Goal: Task Accomplishment & Management: Manage account settings

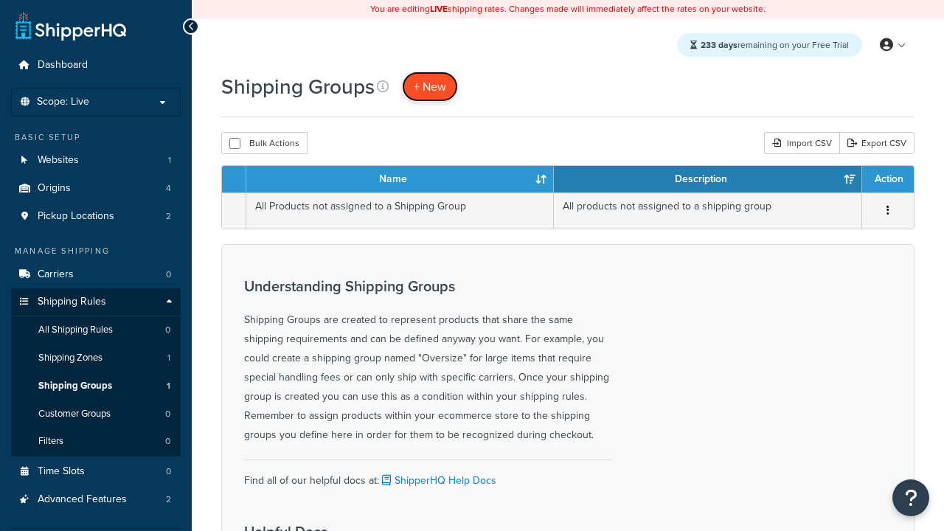
click at [430, 86] on span "+ New" at bounding box center [430, 86] width 32 height 17
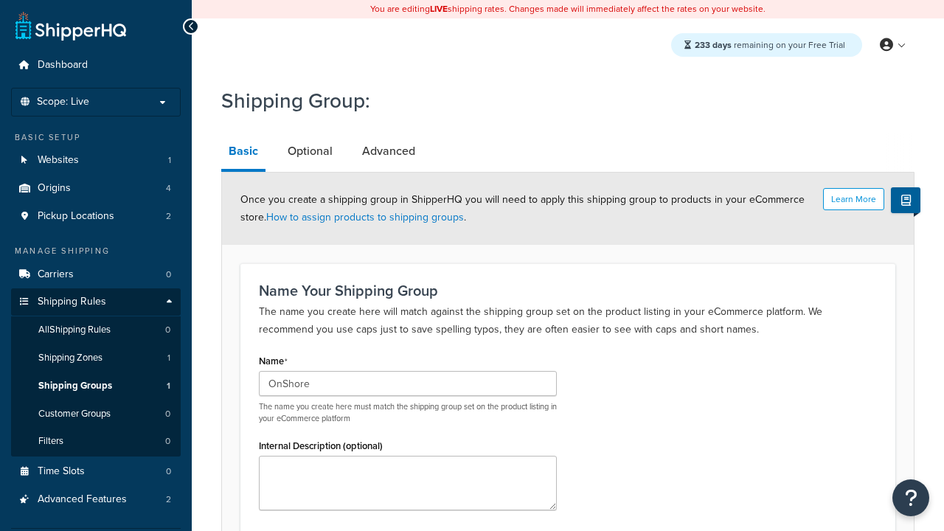
type input "OnShore"
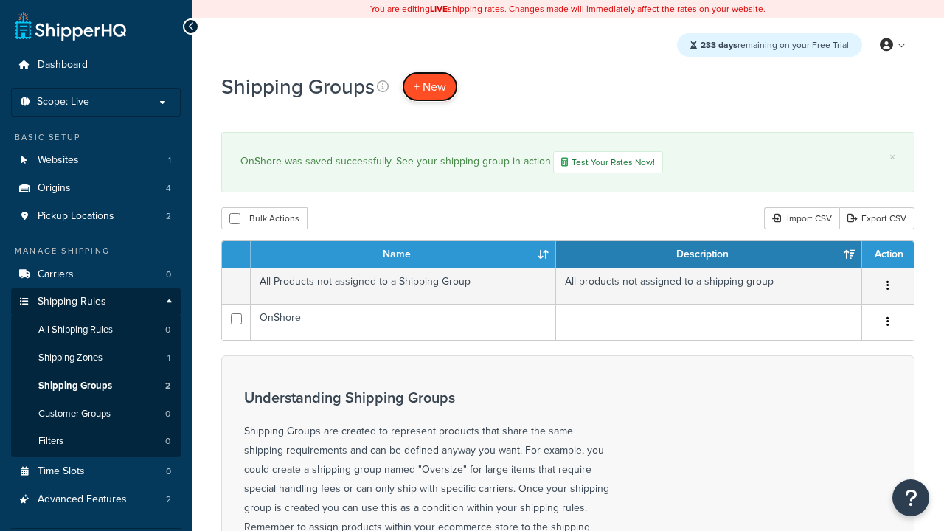
click at [430, 86] on span "+ New" at bounding box center [430, 86] width 32 height 17
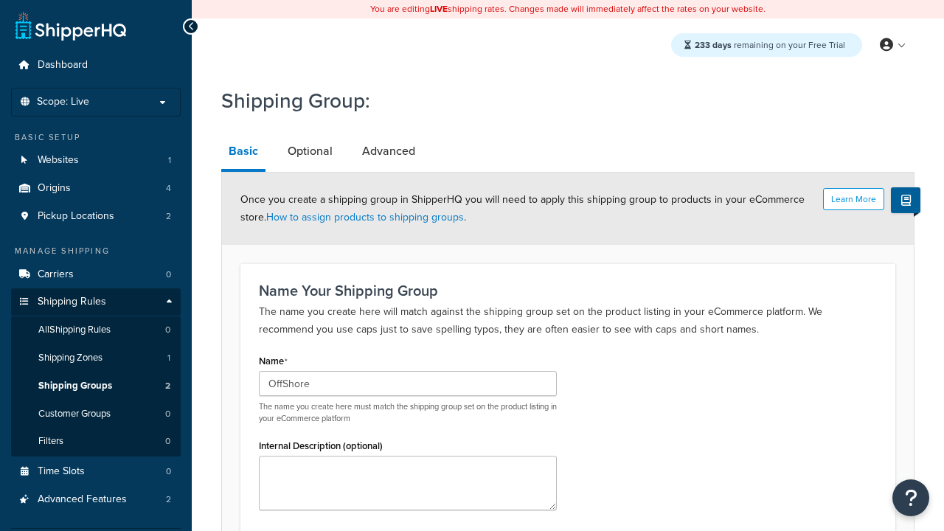
scroll to position [152, 0]
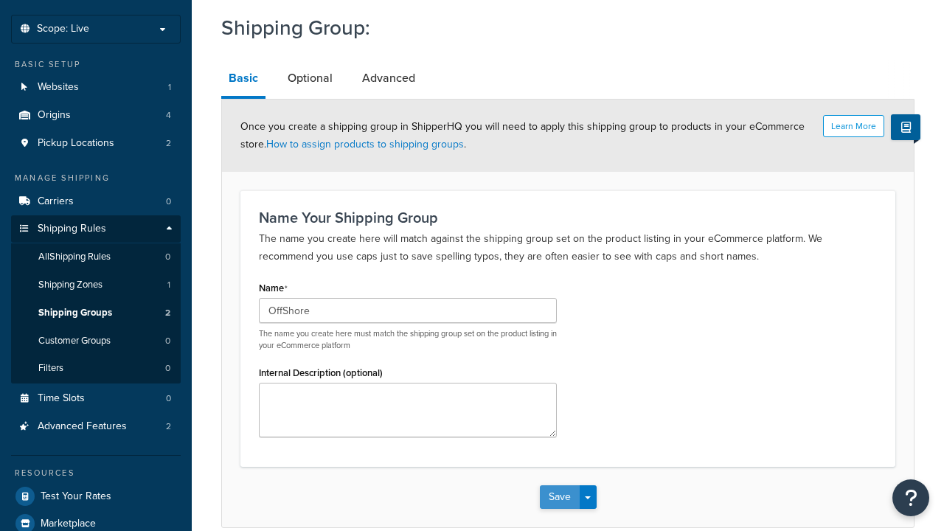
type input "OffShore"
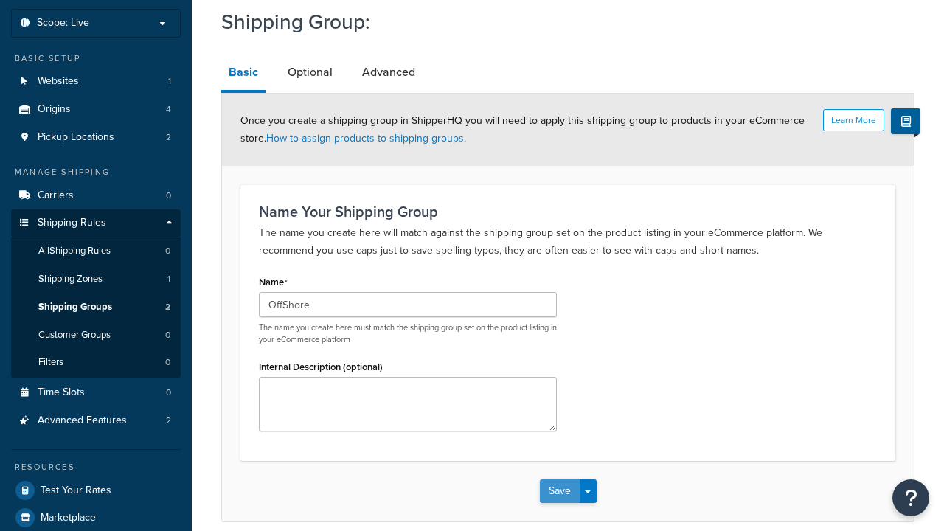
click at [559, 479] on button "Save" at bounding box center [560, 491] width 40 height 24
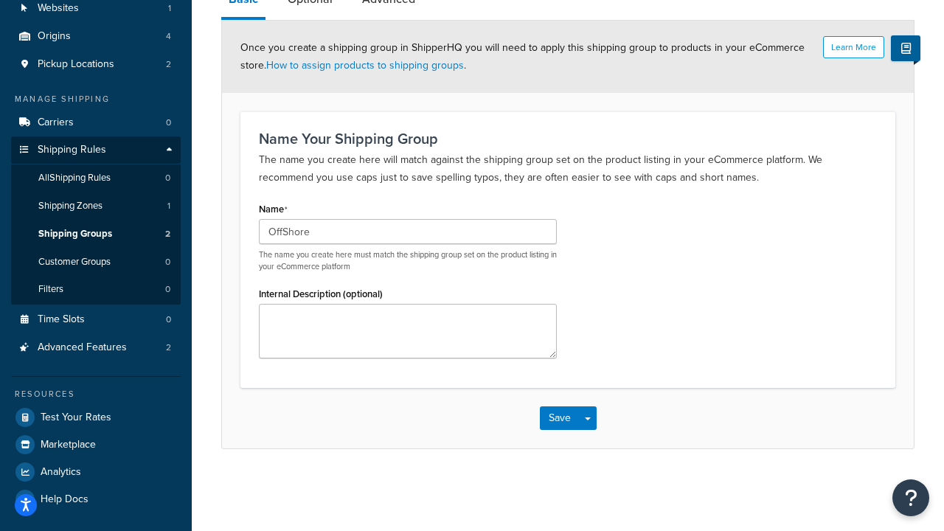
scroll to position [0, 0]
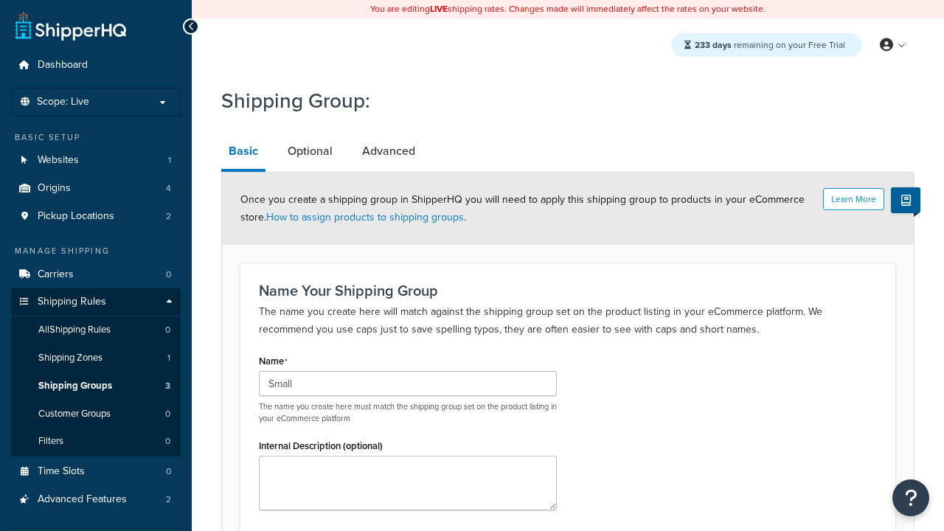
scroll to position [152, 0]
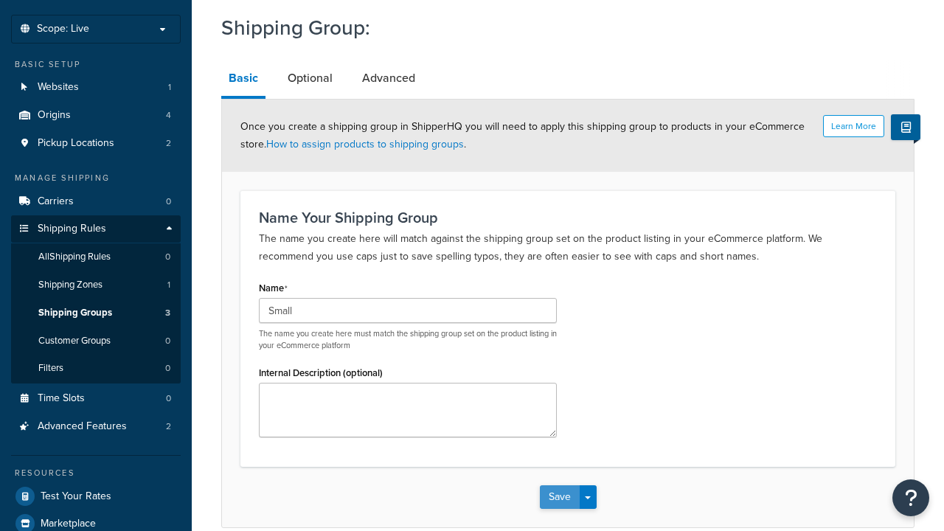
type input "Small"
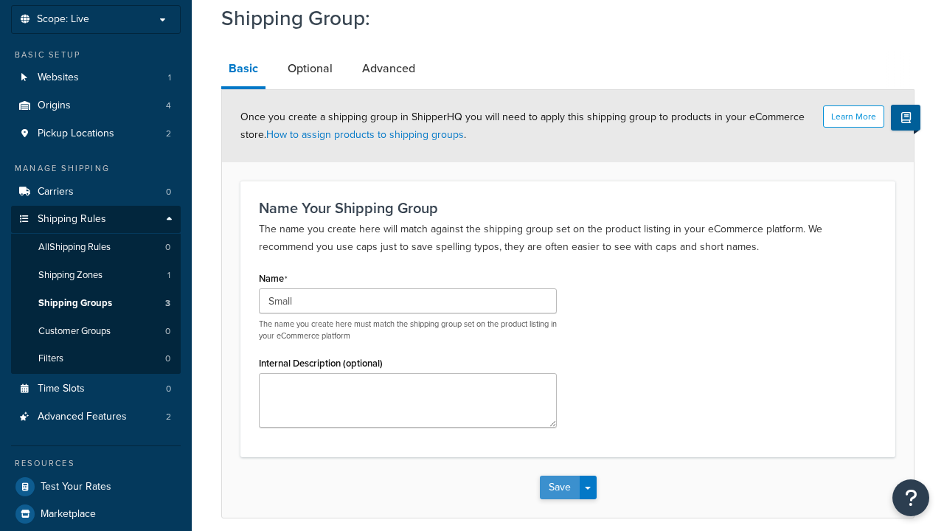
click at [559, 475] on button "Save" at bounding box center [560, 487] width 40 height 24
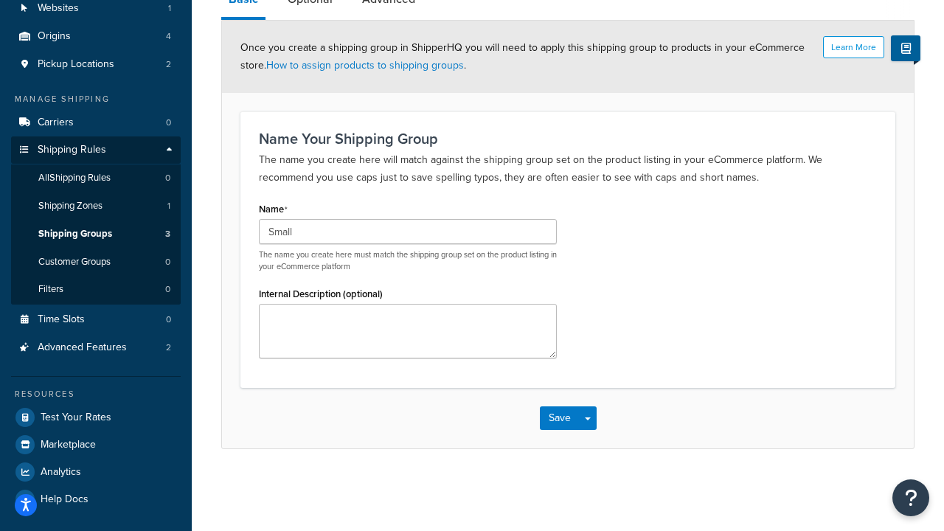
scroll to position [0, 0]
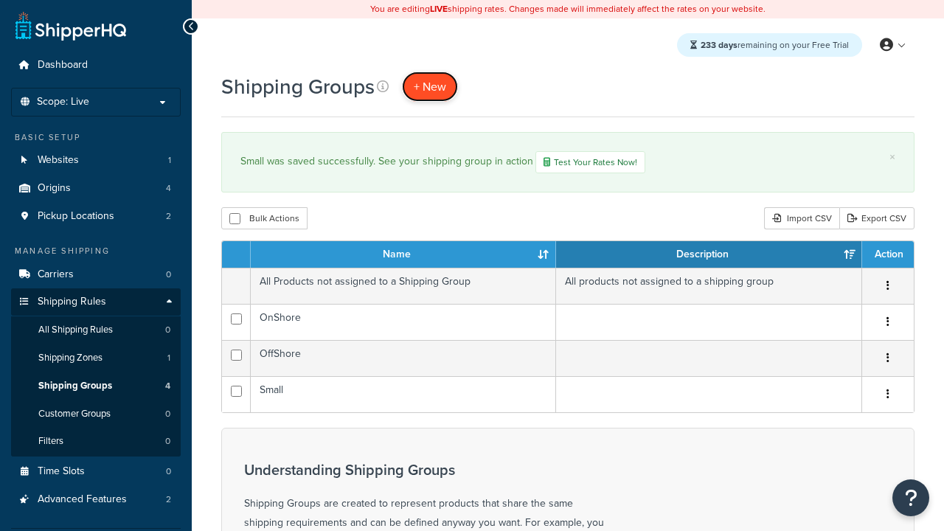
click at [430, 86] on span "+ New" at bounding box center [430, 86] width 32 height 17
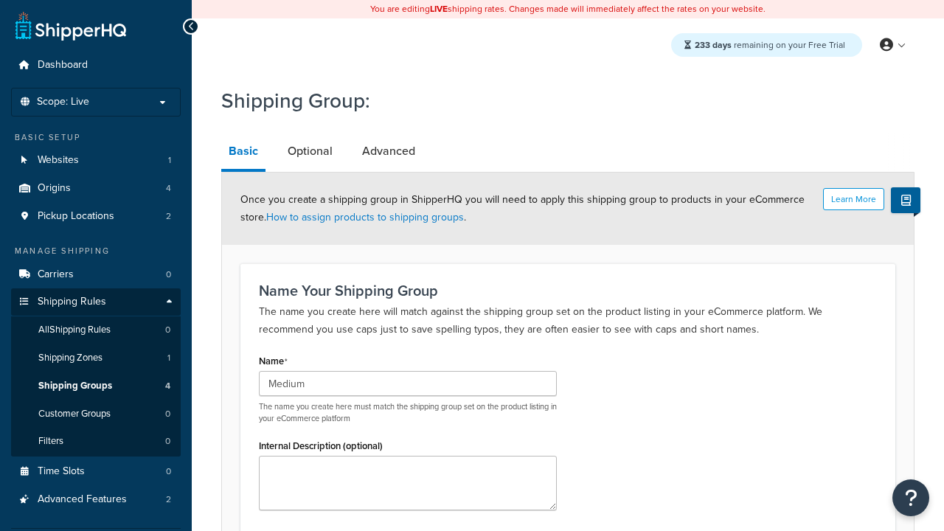
type input "Medium"
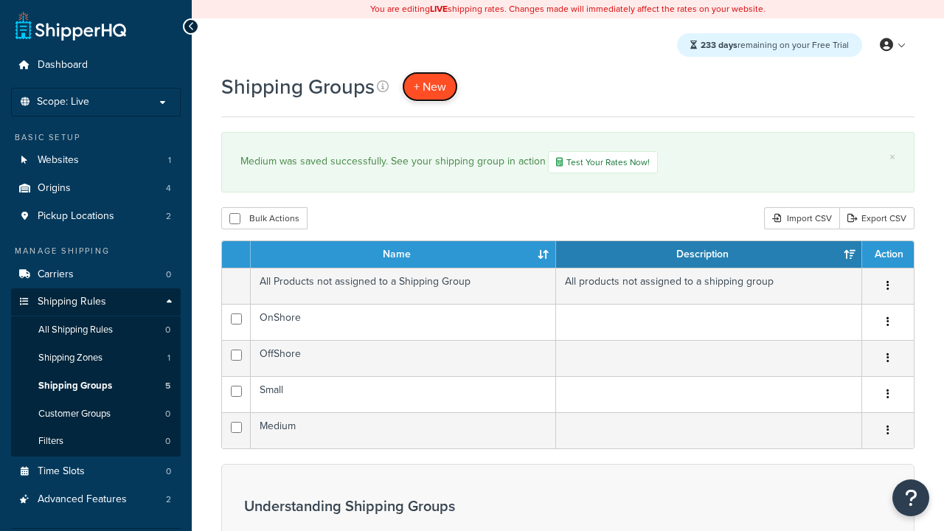
click at [430, 86] on span "+ New" at bounding box center [430, 86] width 32 height 17
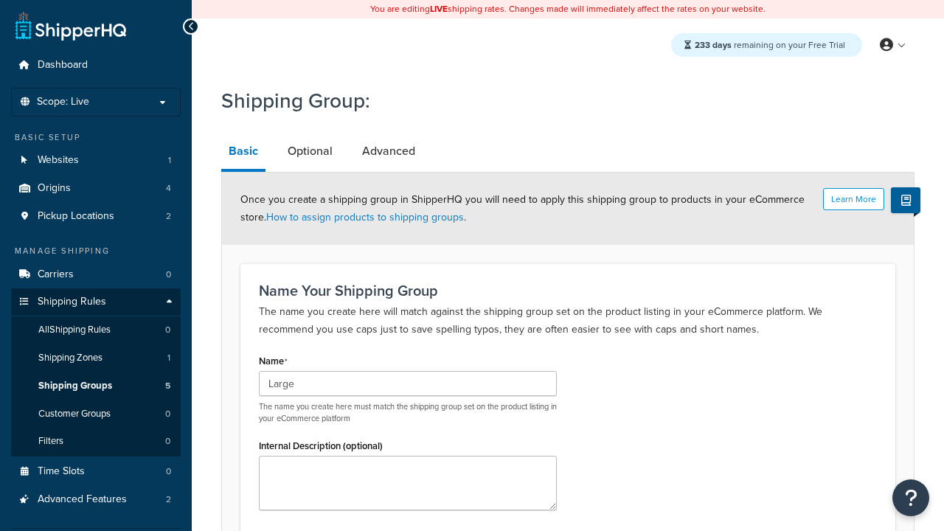
type input "Large"
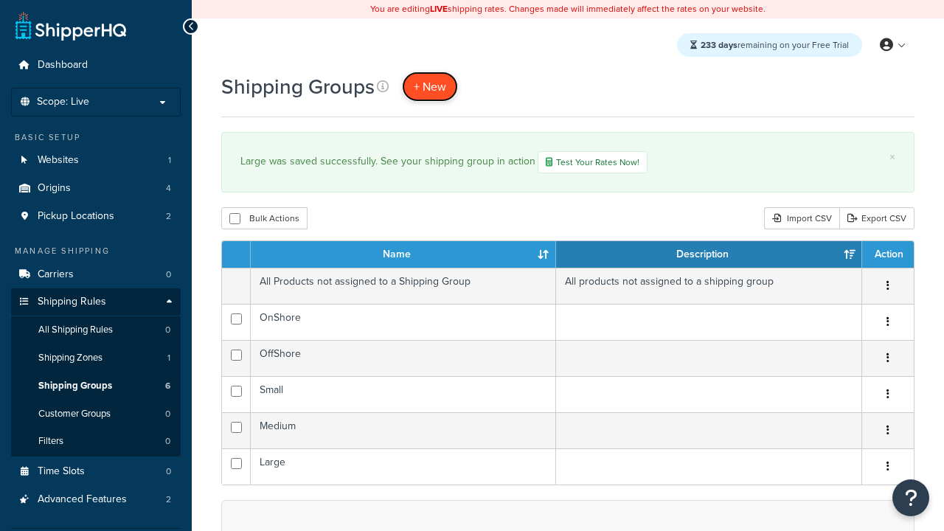
click at [430, 86] on span "+ New" at bounding box center [430, 86] width 32 height 17
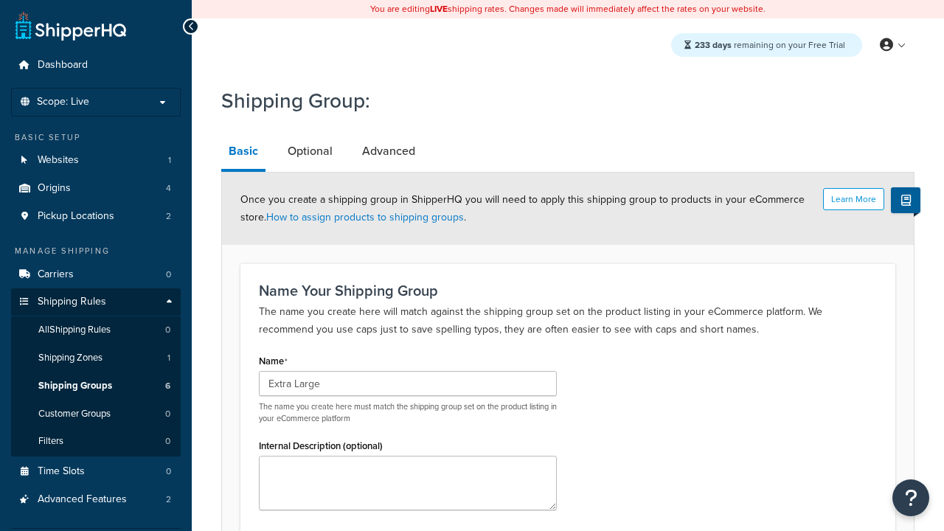
scroll to position [152, 0]
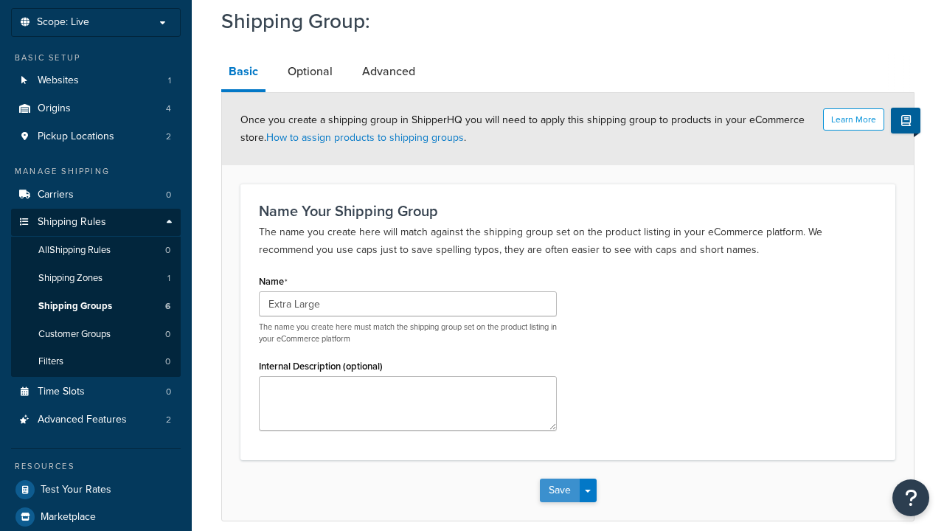
type input "Extra Large"
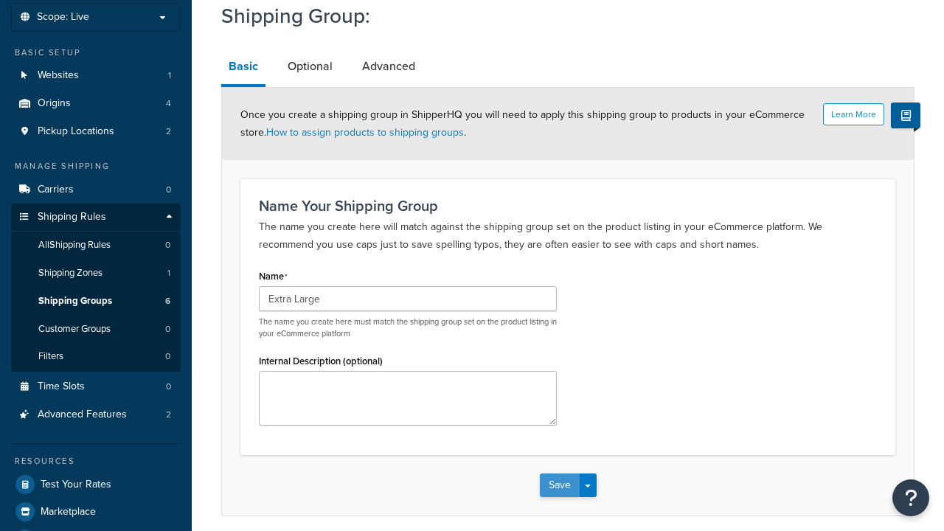
click at [559, 473] on button "Save" at bounding box center [560, 485] width 40 height 24
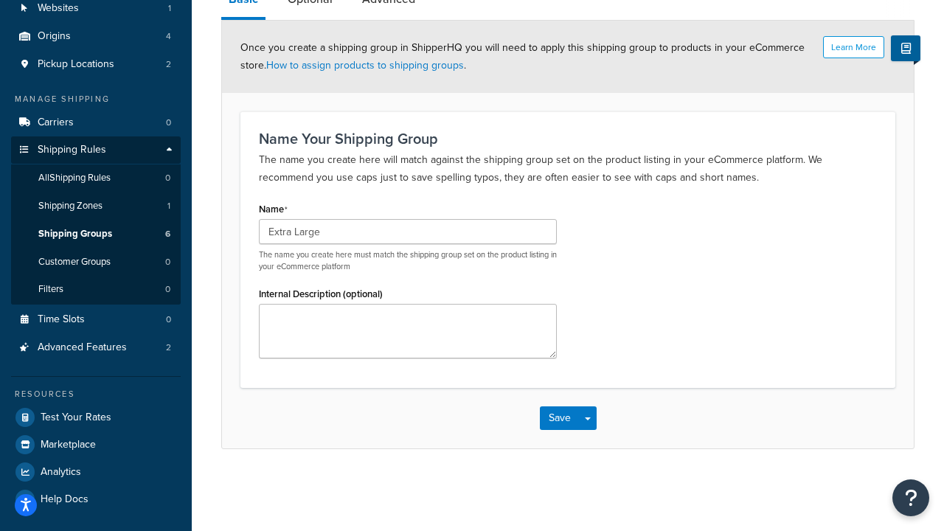
scroll to position [0, 0]
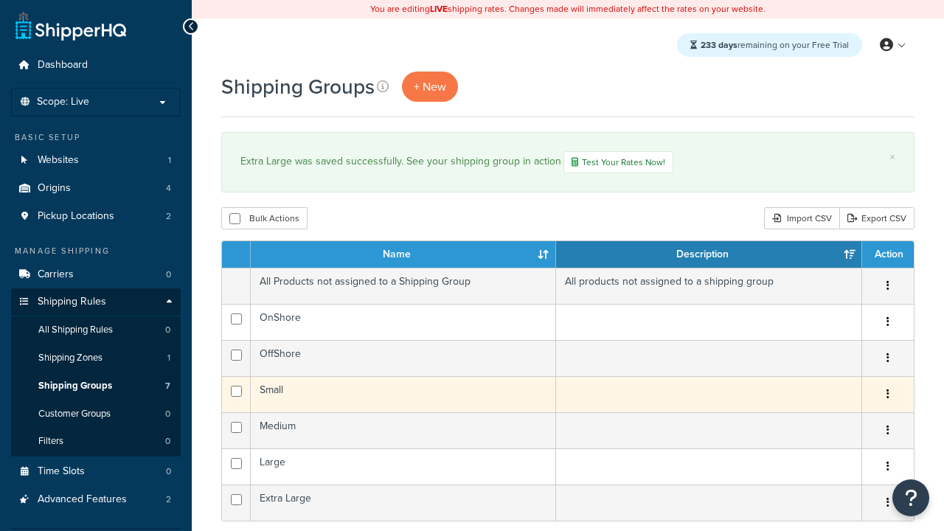
click at [887, 396] on icon "button" at bounding box center [887, 393] width 3 height 10
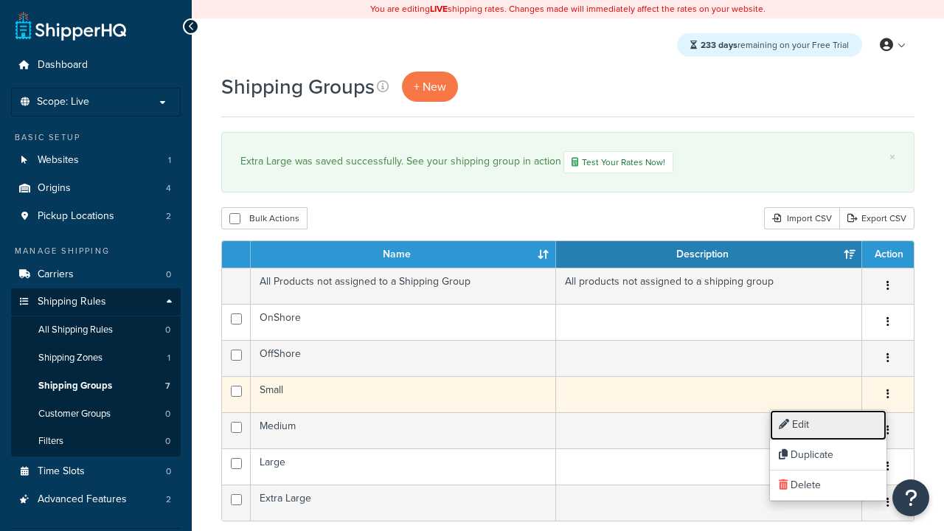
click at [827, 425] on link "Edit" at bounding box center [828, 425] width 116 height 30
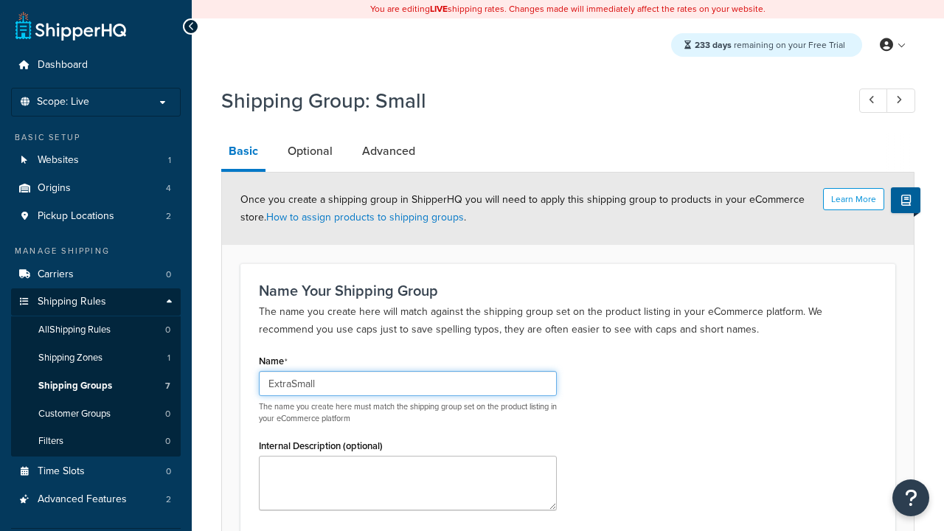
scroll to position [152, 0]
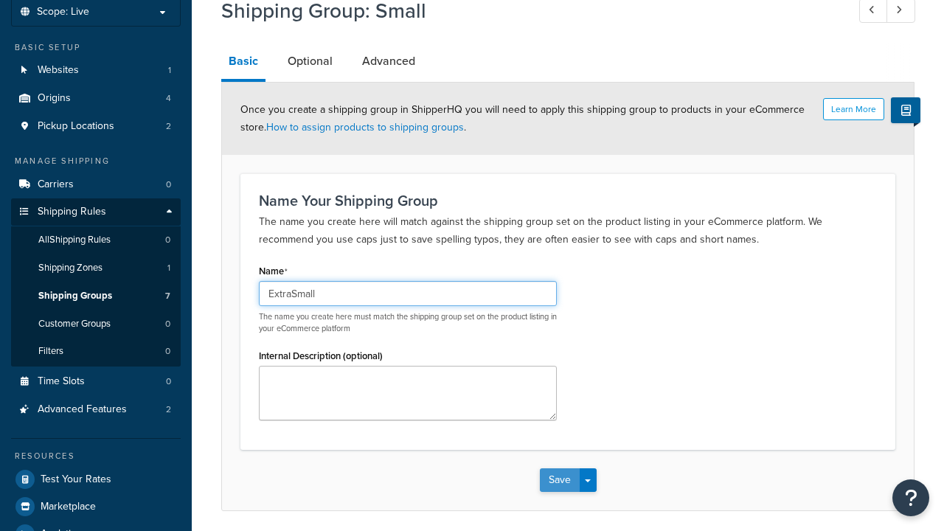
type input "ExtraSmall"
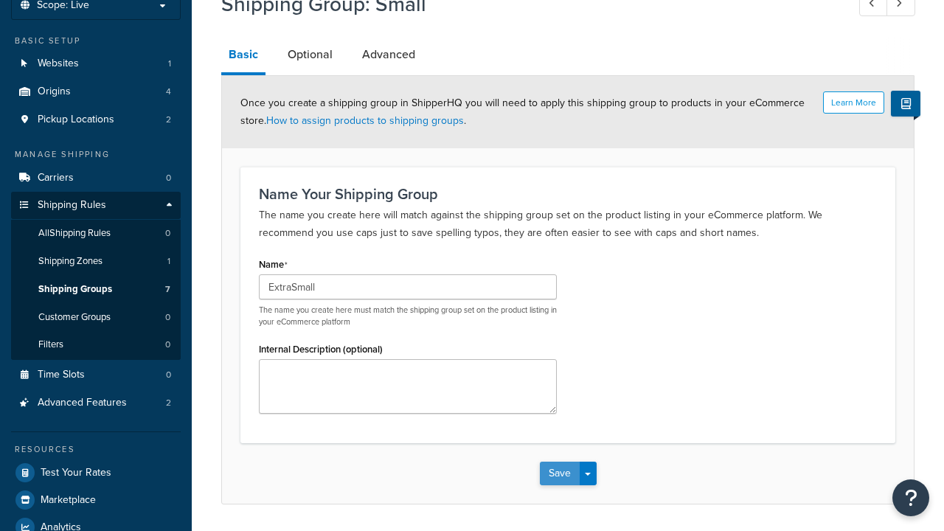
click at [559, 461] on button "Save" at bounding box center [560, 473] width 40 height 24
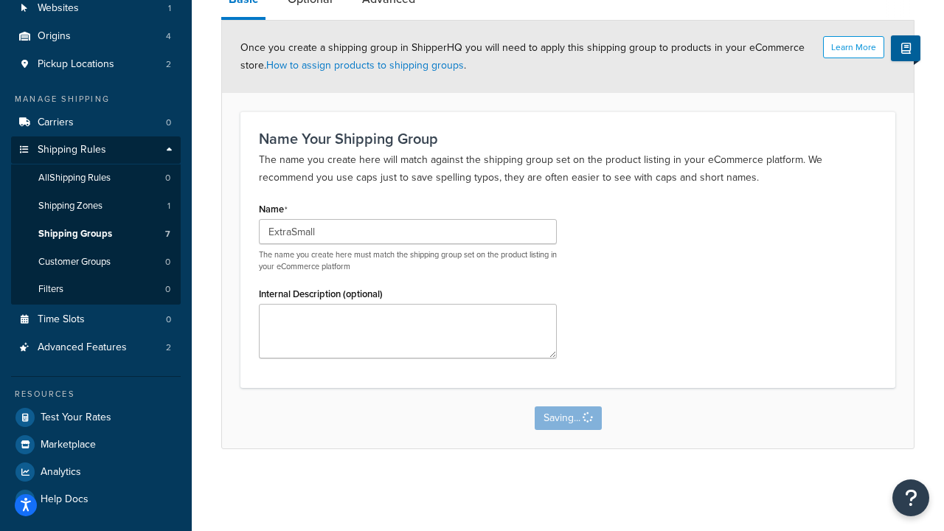
scroll to position [0, 0]
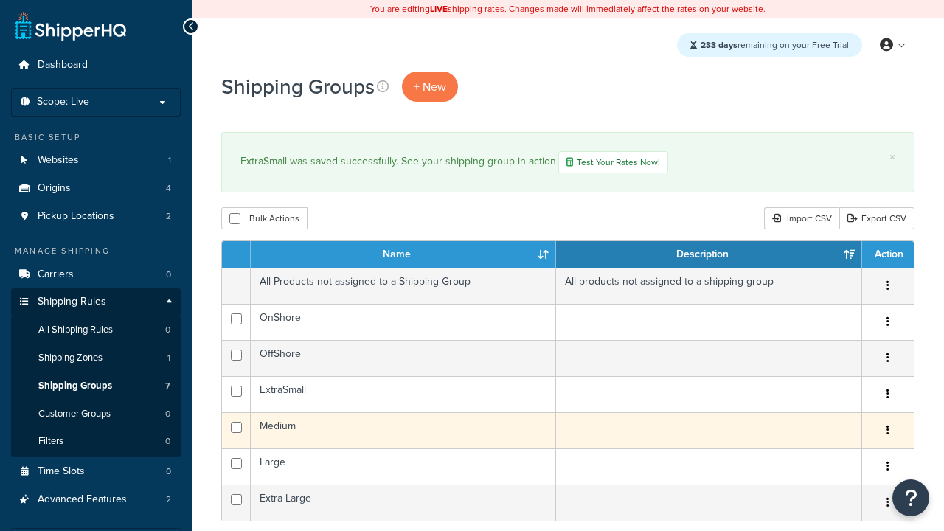
click at [887, 432] on icon "button" at bounding box center [887, 430] width 3 height 10
click at [0, 0] on link "Duplicate" at bounding box center [0, 0] width 0 height 0
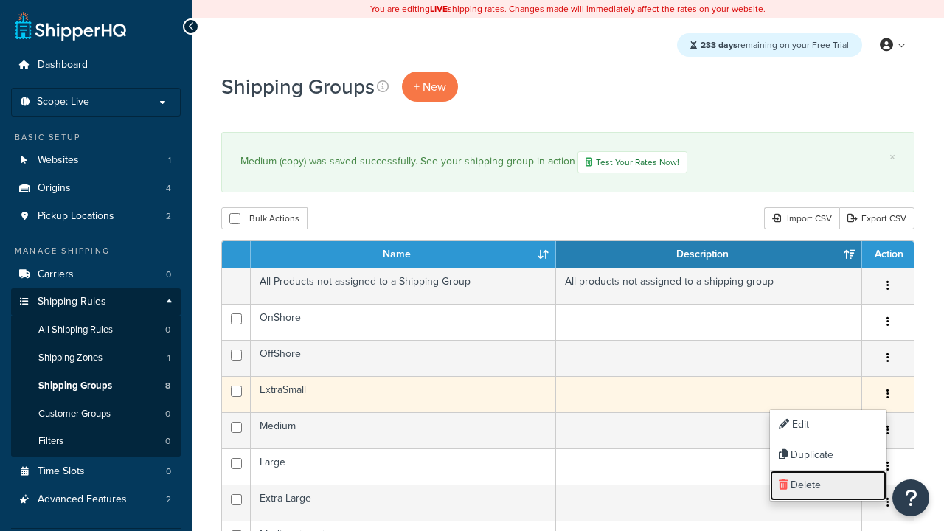
click at [827, 485] on link "Delete" at bounding box center [828, 485] width 116 height 30
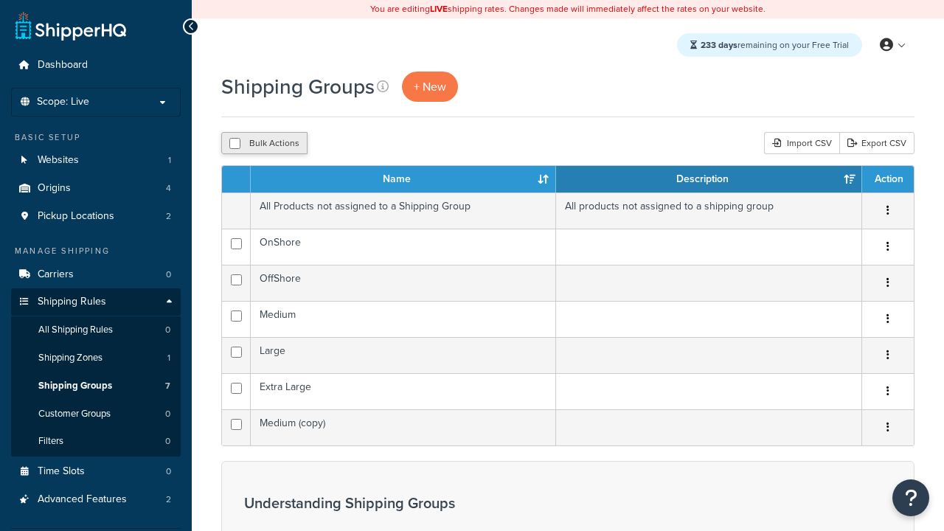
click at [264, 144] on button "Bulk Actions" at bounding box center [264, 143] width 86 height 22
checkbox input "true"
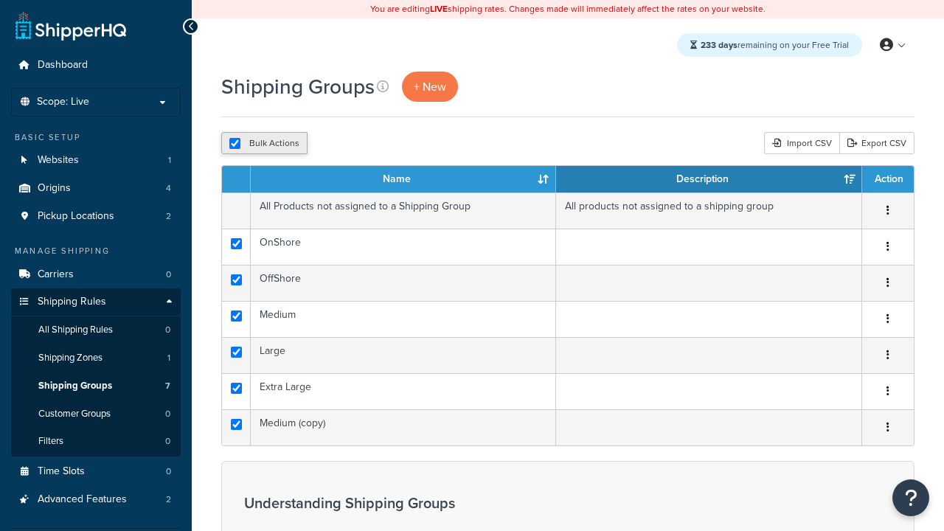
checkbox input "true"
click at [0, 0] on button "Delete" at bounding box center [0, 0] width 0 height 0
